Goal: Task Accomplishment & Management: Manage account settings

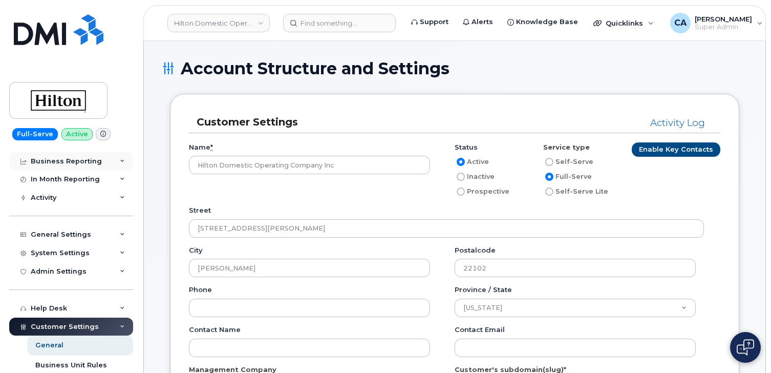
scroll to position [108, 0]
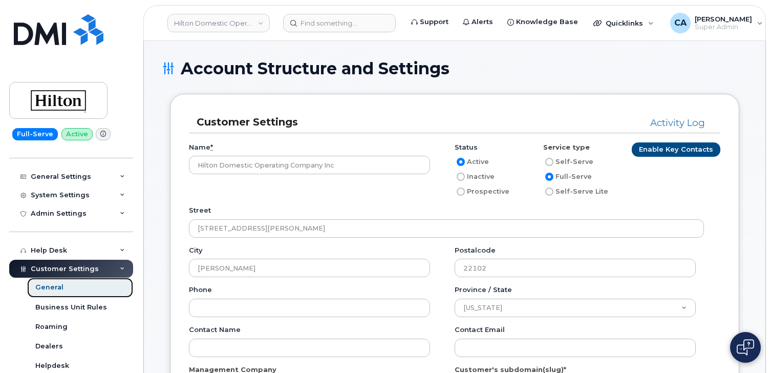
click at [53, 287] on div "General" at bounding box center [49, 287] width 28 height 9
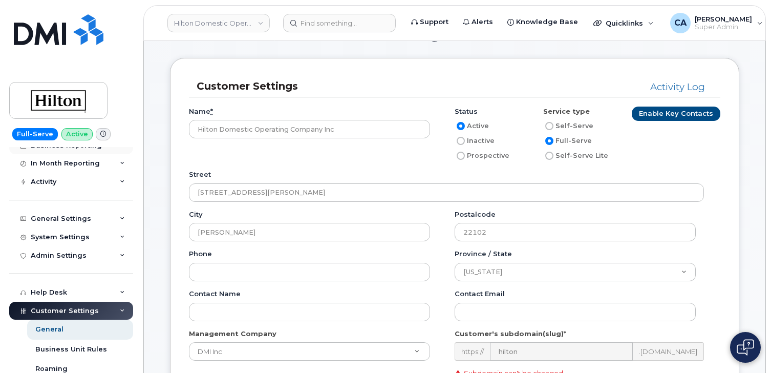
scroll to position [66, 0]
click at [69, 218] on div "General Settings" at bounding box center [61, 218] width 60 height 8
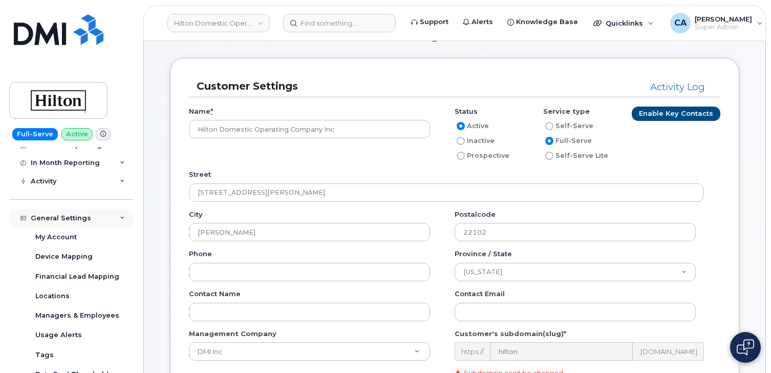
click at [69, 218] on div "General Settings" at bounding box center [61, 218] width 60 height 8
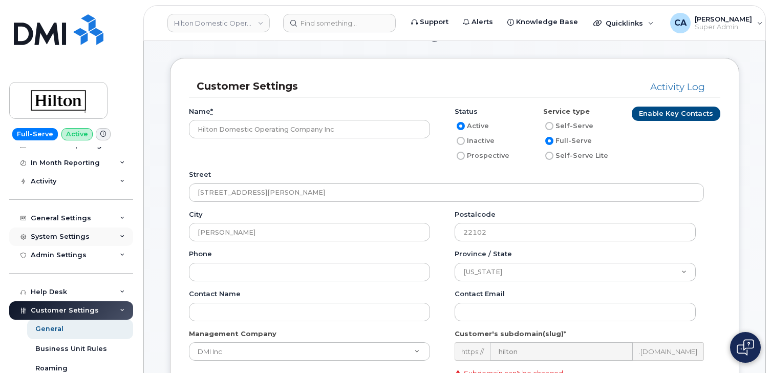
click at [68, 235] on div "System Settings" at bounding box center [60, 237] width 59 height 8
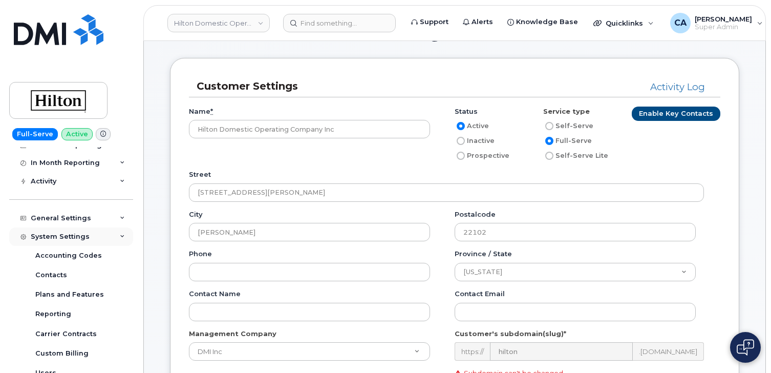
scroll to position [77, 0]
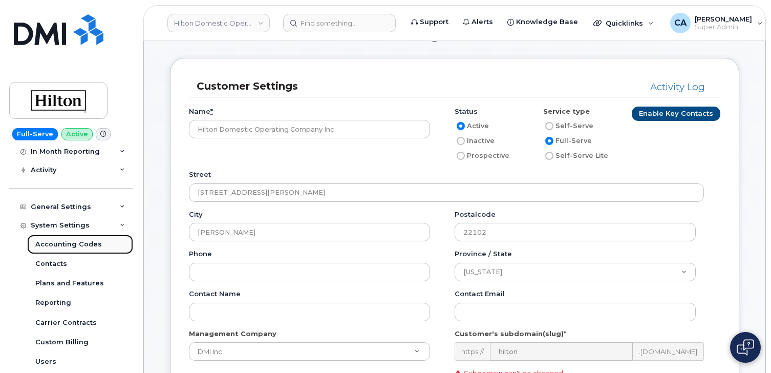
click at [63, 245] on div "Accounting Codes" at bounding box center [68, 244] width 67 height 9
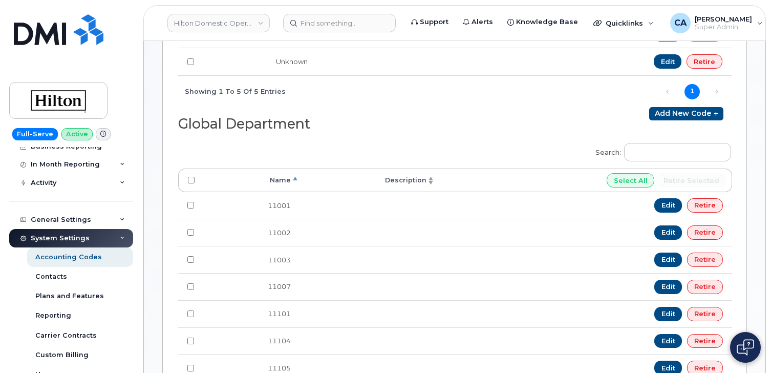
scroll to position [30, 0]
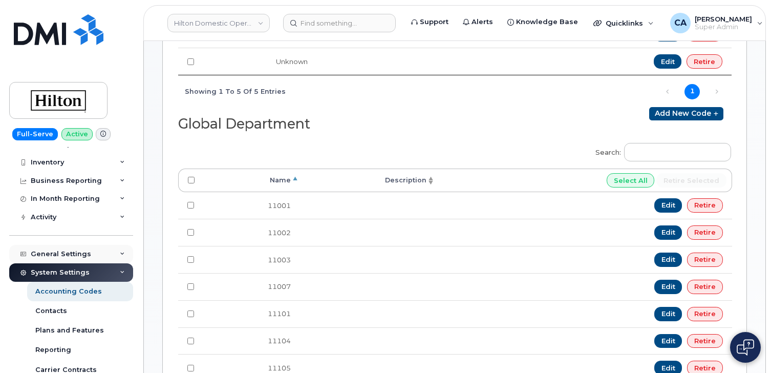
click at [59, 253] on div "General Settings" at bounding box center [61, 254] width 60 height 8
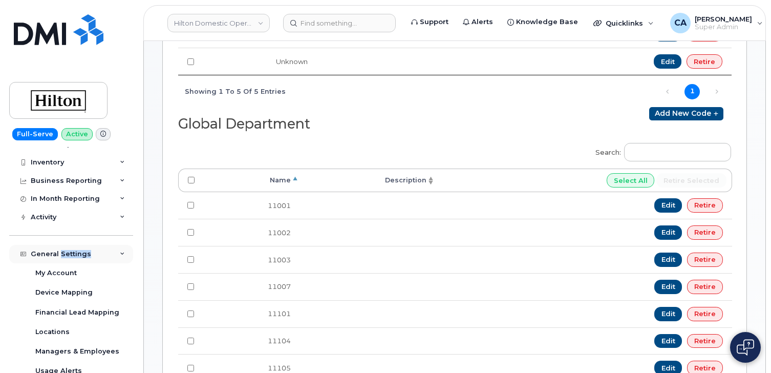
click at [59, 253] on div "General Settings" at bounding box center [61, 254] width 60 height 8
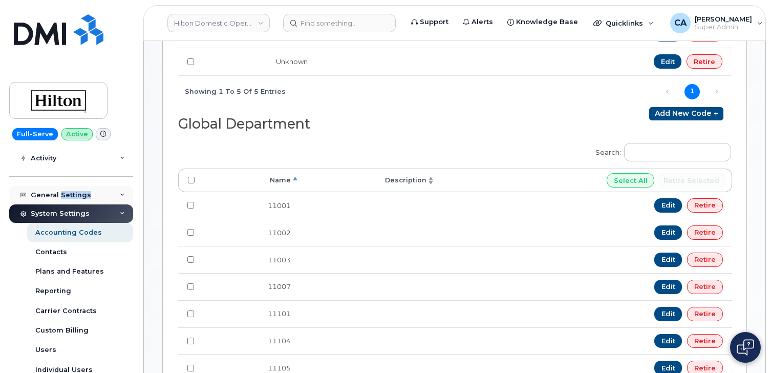
scroll to position [242, 0]
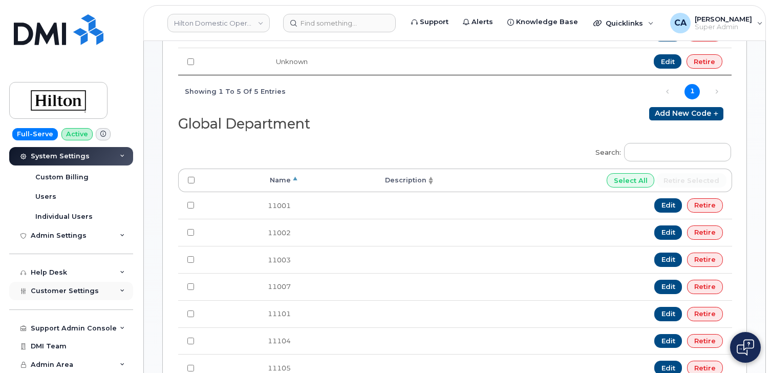
click at [55, 289] on span "Customer Settings" at bounding box center [65, 291] width 68 height 8
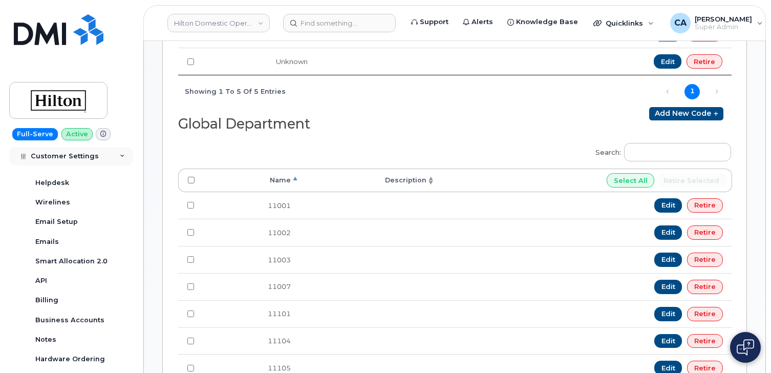
scroll to position [463, 0]
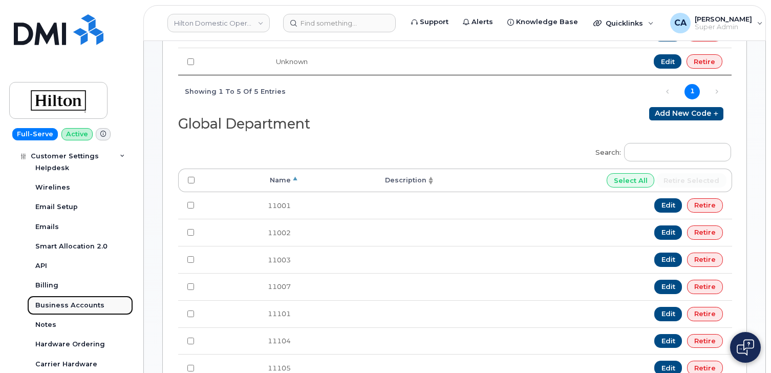
click at [52, 301] on div "Business Accounts" at bounding box center [69, 305] width 69 height 9
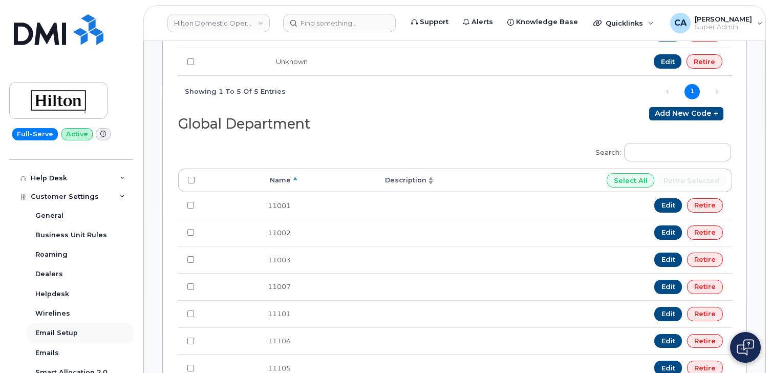
scroll to position [336, 0]
click at [60, 219] on div "General" at bounding box center [49, 216] width 28 height 9
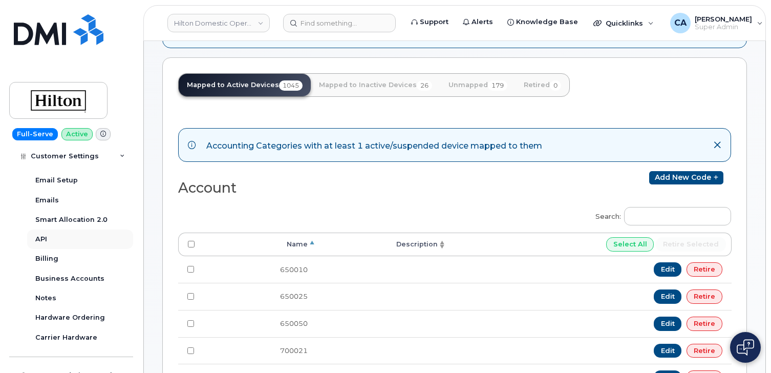
scroll to position [498, 0]
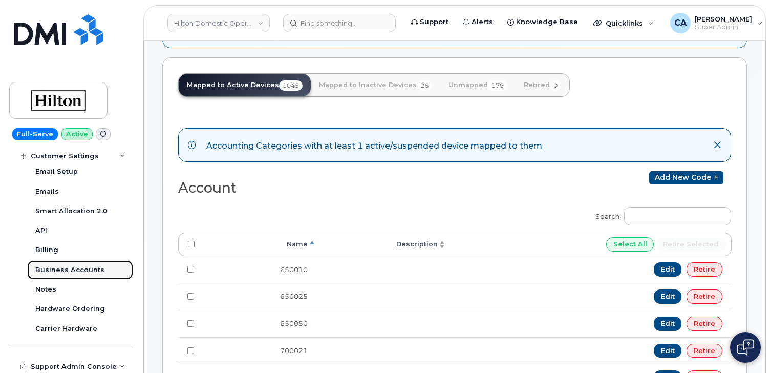
click at [71, 269] on div "Business Accounts" at bounding box center [69, 269] width 69 height 9
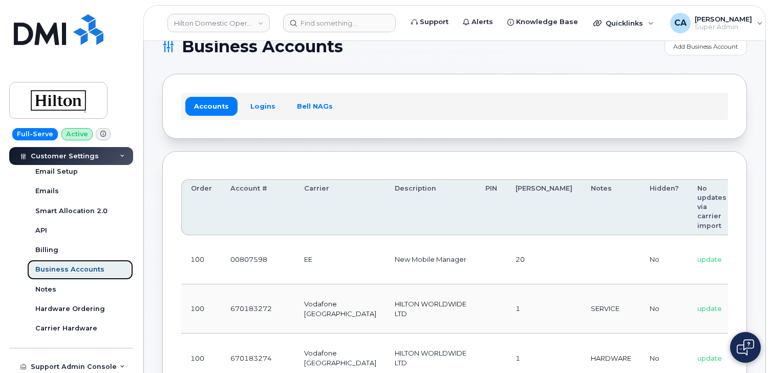
scroll to position [0, 87]
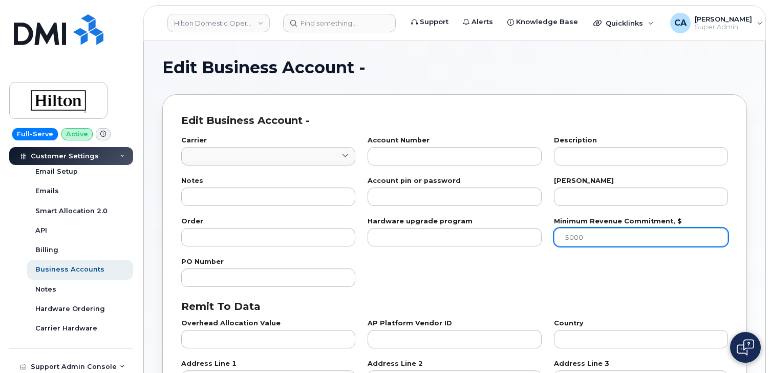
type input "84"
type input "00807598"
type input "New Mobile Manager"
type input "20"
type input "100"
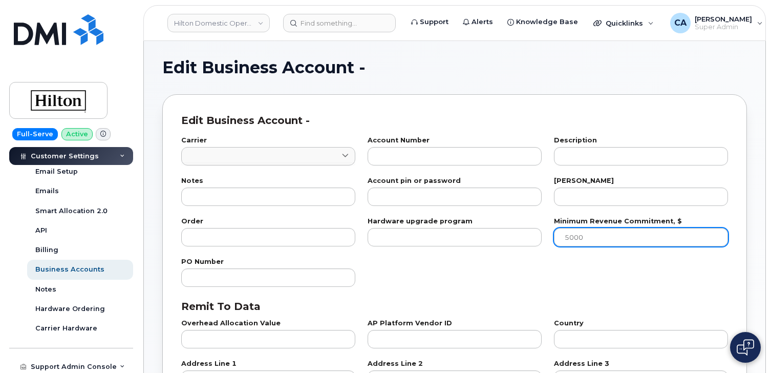
checkbox input "true"
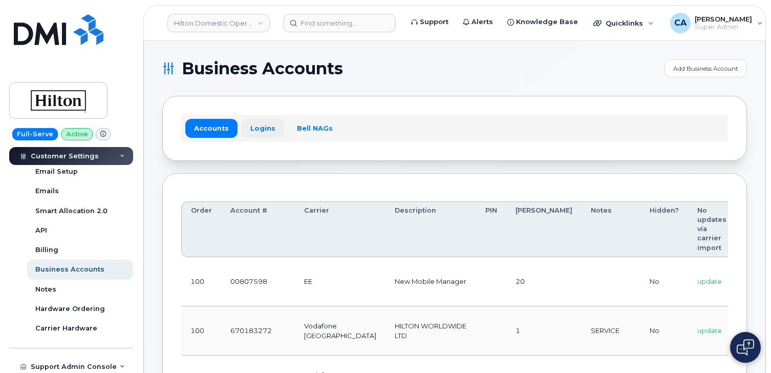
click at [254, 123] on link "Logins" at bounding box center [263, 128] width 43 height 18
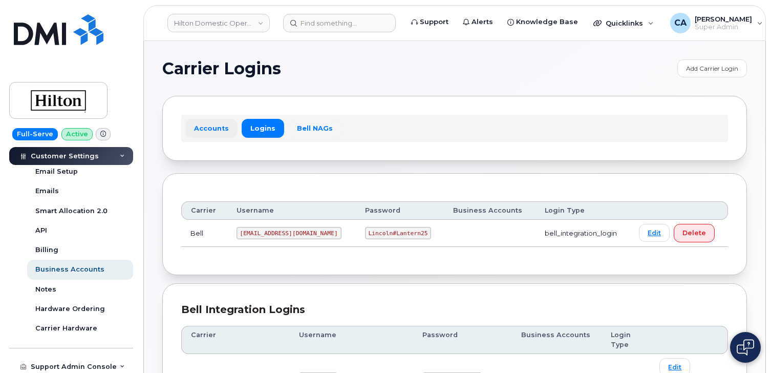
click at [208, 129] on link "Accounts" at bounding box center [211, 128] width 52 height 18
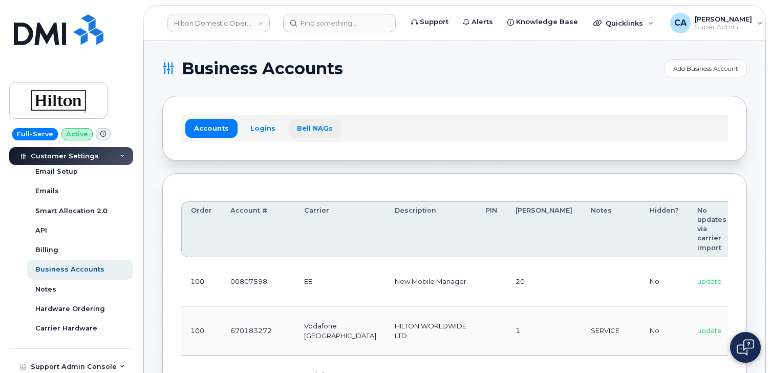
click at [302, 136] on link "Bell NAGs" at bounding box center [314, 128] width 53 height 18
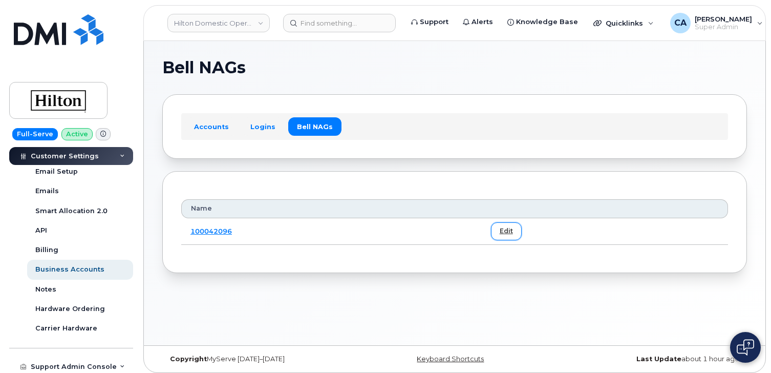
click at [503, 232] on link "Edit" at bounding box center [506, 231] width 31 height 18
click at [212, 131] on link "Accounts" at bounding box center [211, 126] width 52 height 18
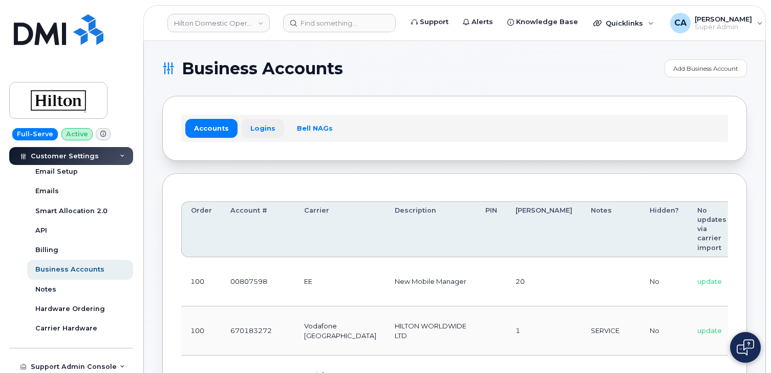
click at [254, 125] on link "Logins" at bounding box center [263, 128] width 43 height 18
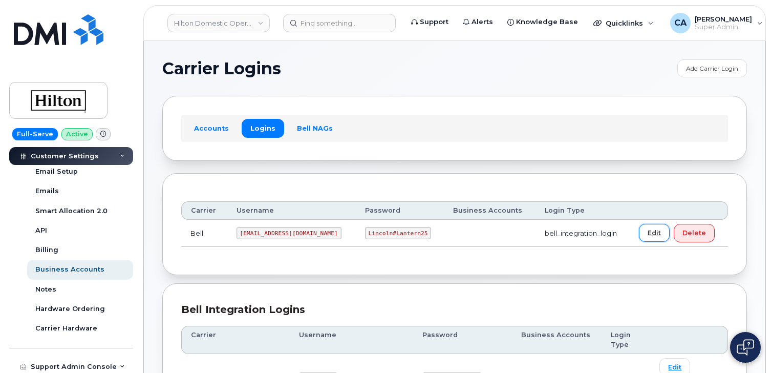
click at [641, 233] on link "Edit" at bounding box center [654, 233] width 31 height 18
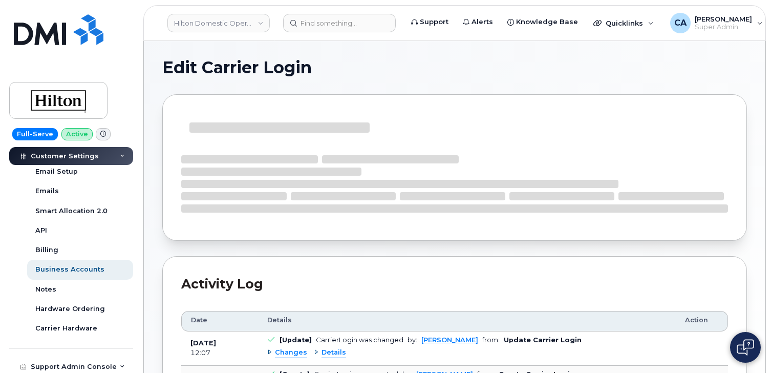
select select "bell_integration_login"
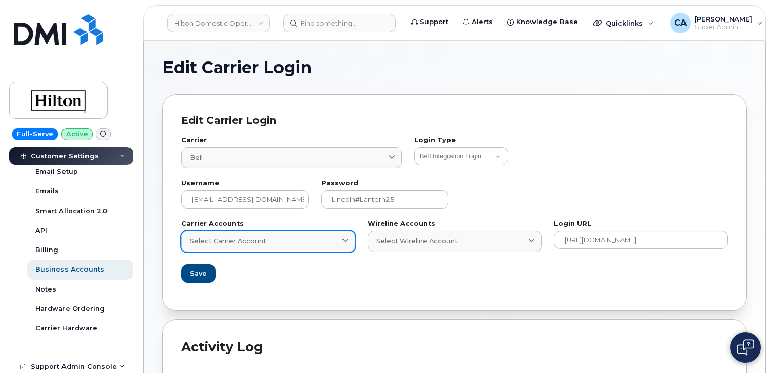
click at [344, 235] on link "Select Carrier Account" at bounding box center [268, 240] width 174 height 21
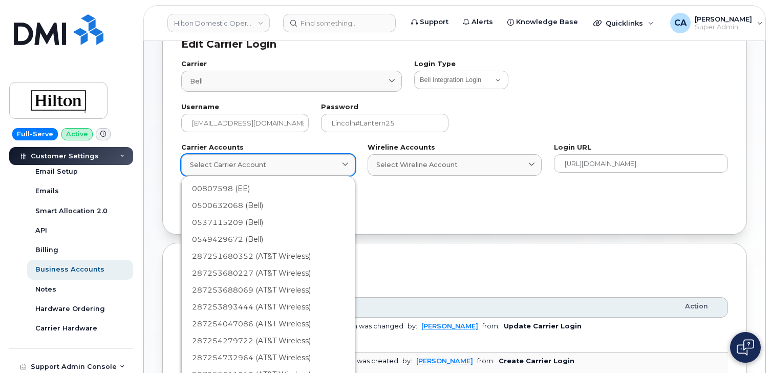
scroll to position [79, 0]
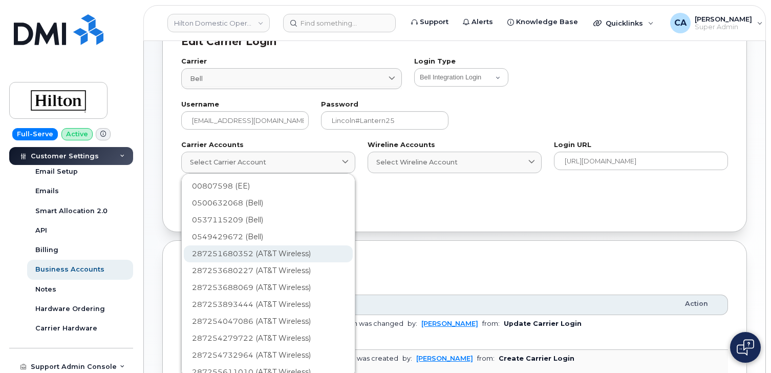
click at [266, 279] on div "287251680352 (AT&T Wireless)" at bounding box center [268, 287] width 169 height 17
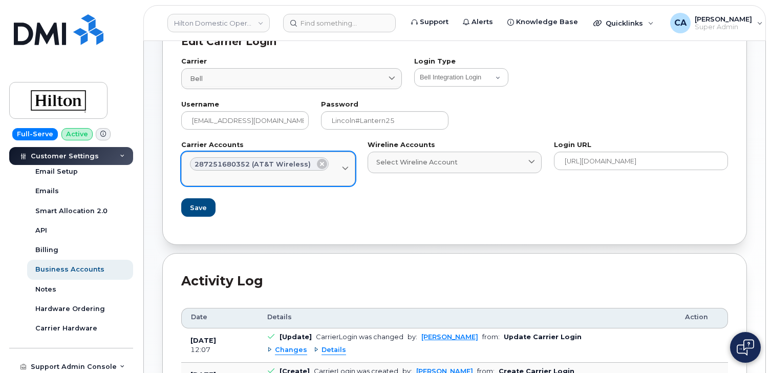
click at [346, 168] on icon at bounding box center [345, 168] width 7 height 7
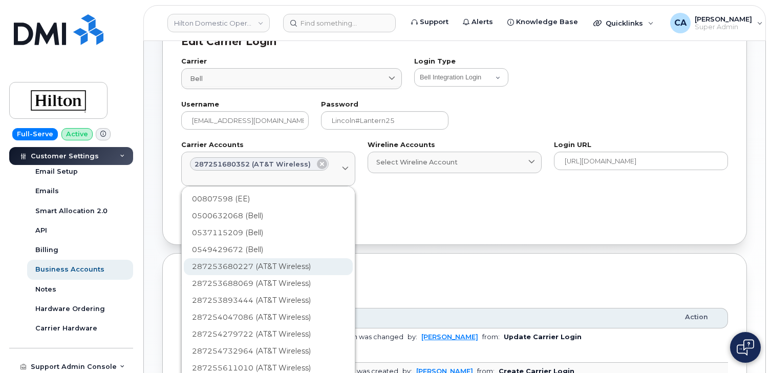
click at [298, 292] on div "287253680227 (AT&T Wireless)" at bounding box center [268, 300] width 169 height 17
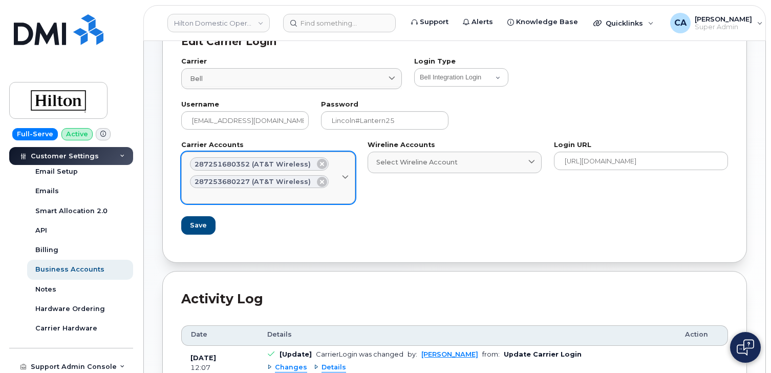
click at [346, 176] on icon at bounding box center [345, 178] width 7 height 7
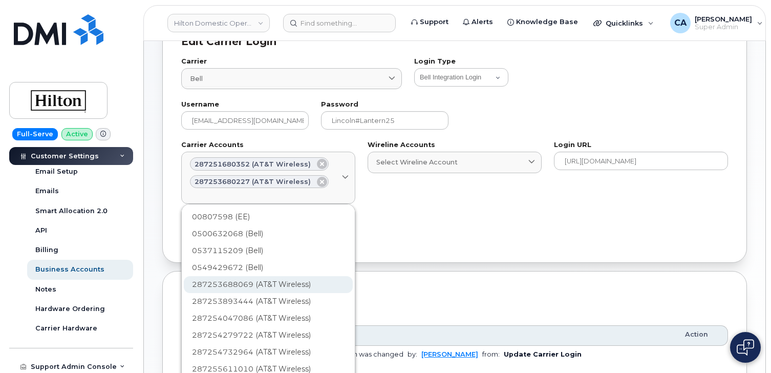
click at [302, 310] on div "287253688069 (AT&T Wireless)" at bounding box center [268, 318] width 169 height 17
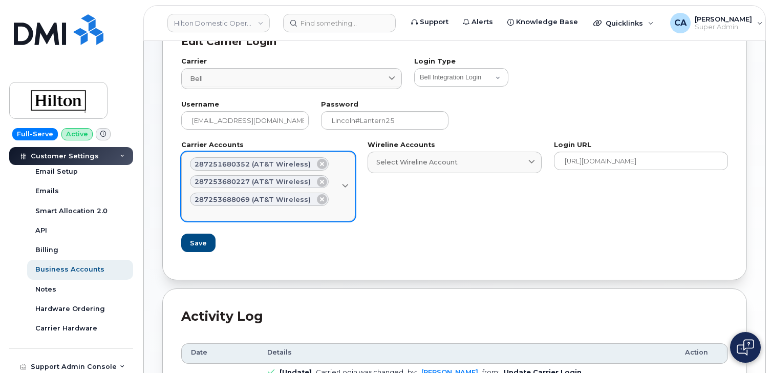
click at [343, 190] on span at bounding box center [346, 187] width 10 height 10
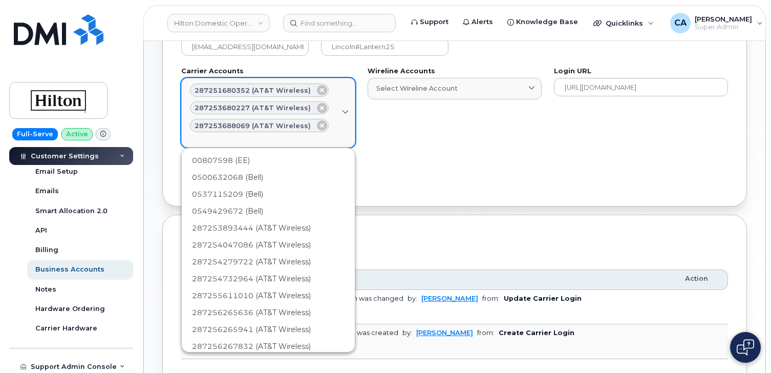
scroll to position [155, 0]
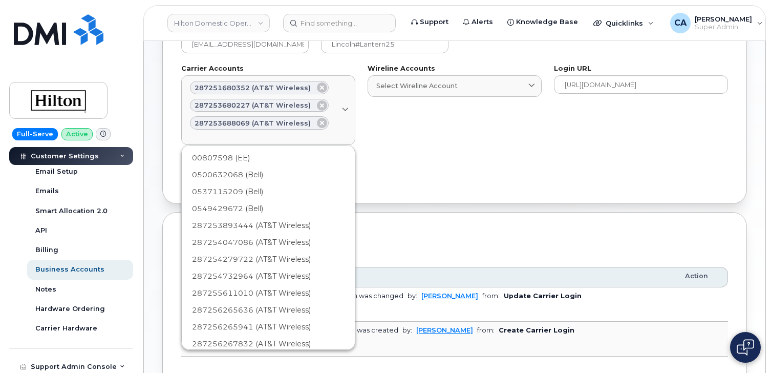
click at [506, 205] on section "Edit Carrier Login Edit Carrier Login Carrier Bell 1 International Fizz Videotr…" at bounding box center [454, 148] width 585 height 489
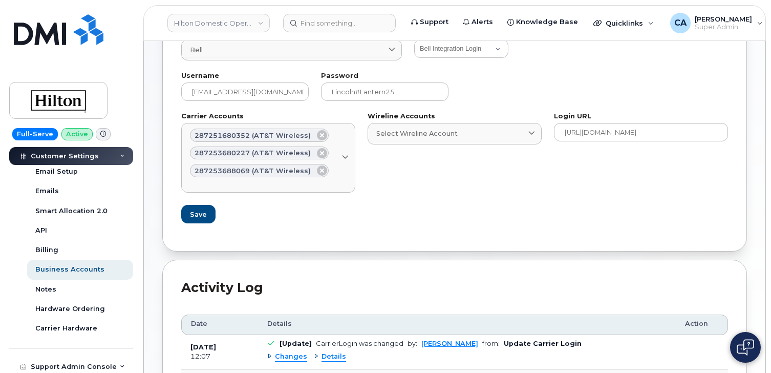
scroll to position [0, 0]
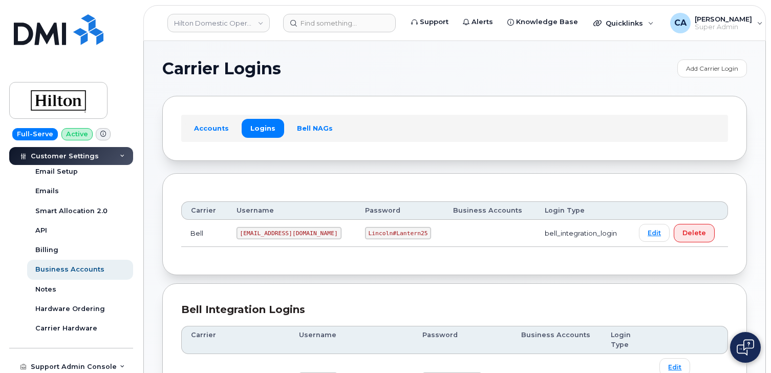
click at [747, 338] on button at bounding box center [745, 347] width 31 height 31
click at [742, 347] on img at bounding box center [746, 347] width 10 height 17
click at [209, 130] on link "Accounts" at bounding box center [211, 128] width 52 height 18
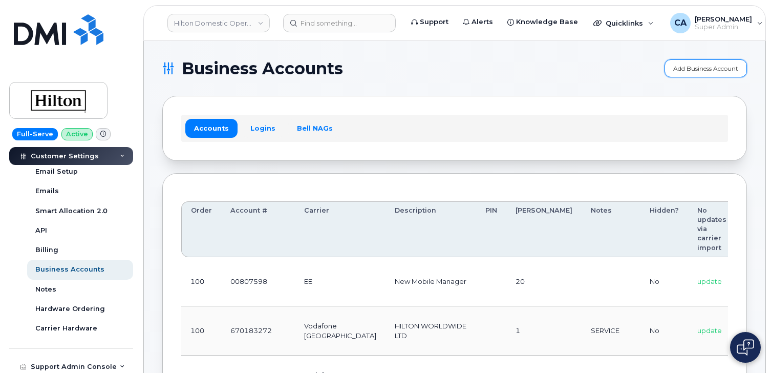
click at [686, 73] on link "Add Business Account" at bounding box center [706, 68] width 82 height 18
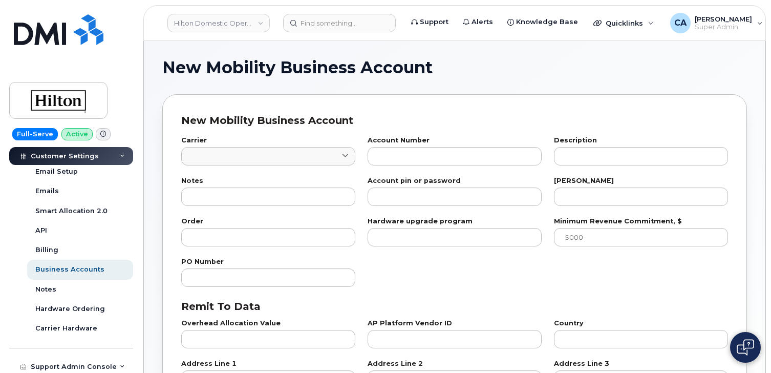
checkbox input "true"
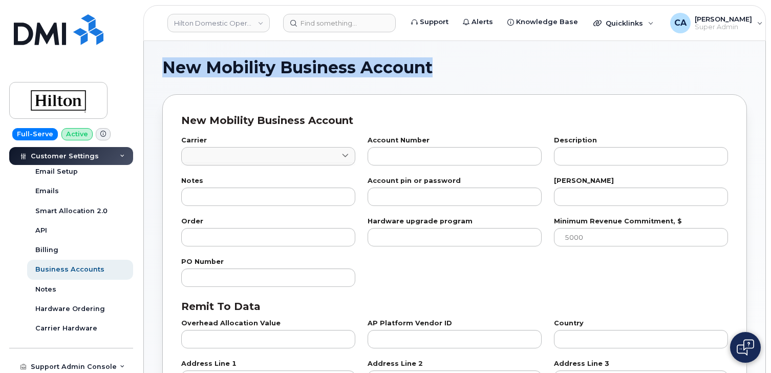
drag, startPoint x: 434, startPoint y: 69, endPoint x: 161, endPoint y: 61, distance: 273.1
copy span "New Mobility Business Account"
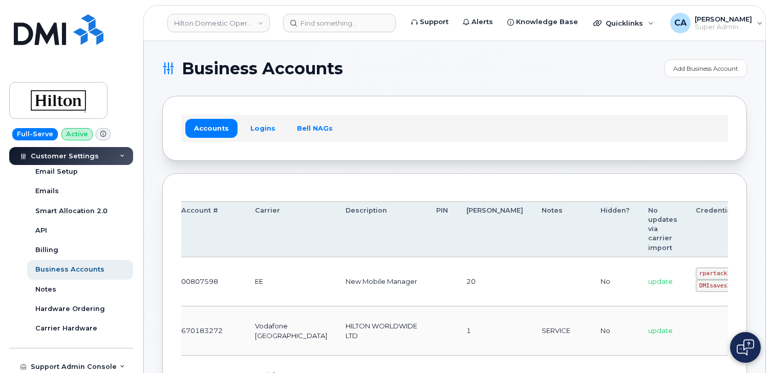
scroll to position [0, 87]
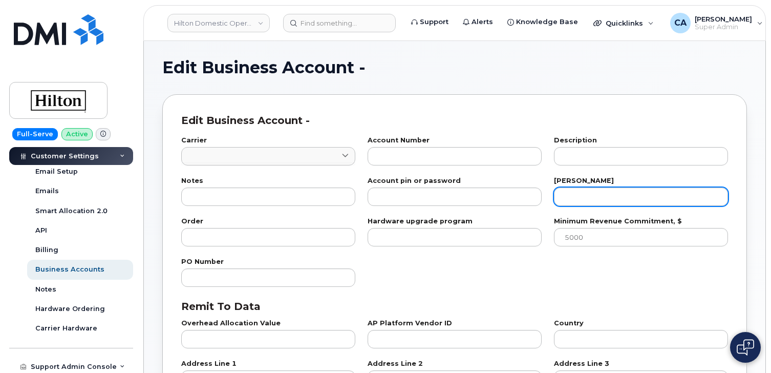
type input "84"
type input "00807598"
type input "New Mobile Manager"
type input "20"
type input "100"
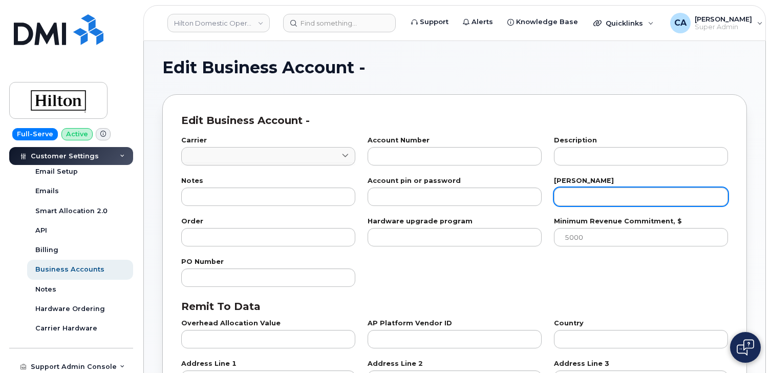
checkbox input "true"
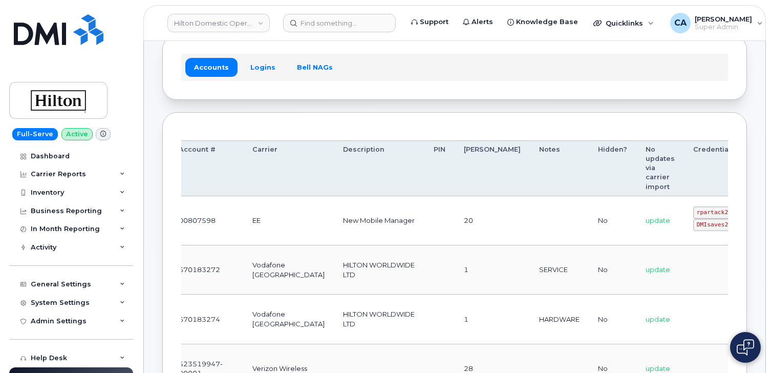
scroll to position [0, 87]
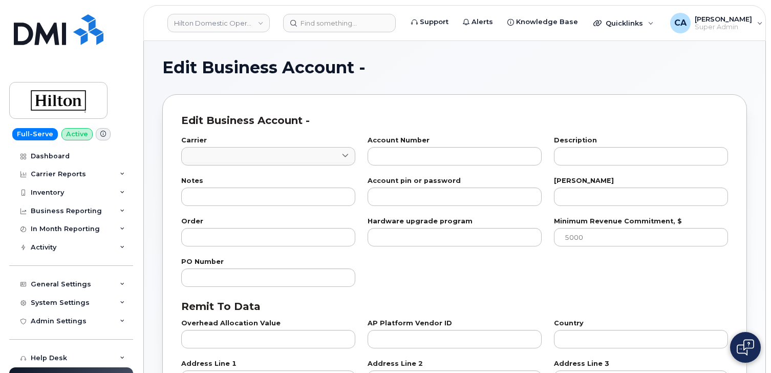
type input "84"
type input "00807598"
type input "New Mobile Manager"
type input "20"
type input "100"
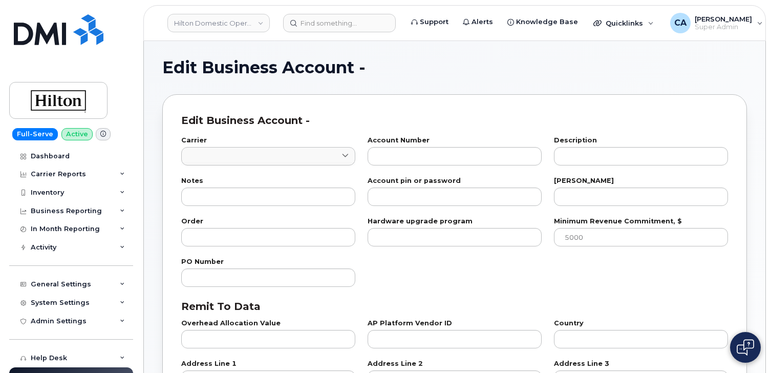
checkbox input "true"
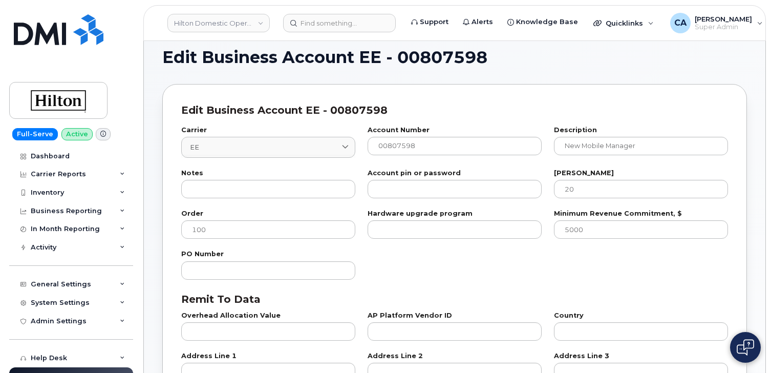
scroll to position [11, 0]
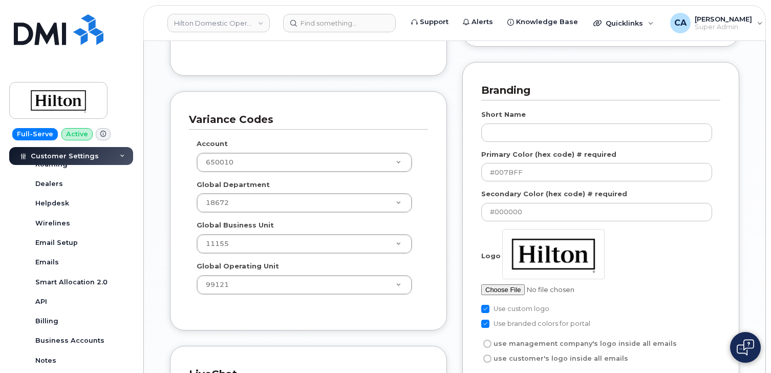
scroll to position [270, 0]
